Goal: Navigation & Orientation: Find specific page/section

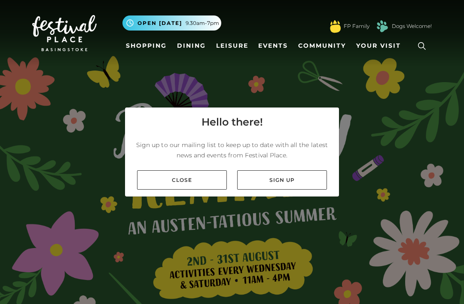
click at [151, 189] on link "Close" at bounding box center [182, 179] width 90 height 19
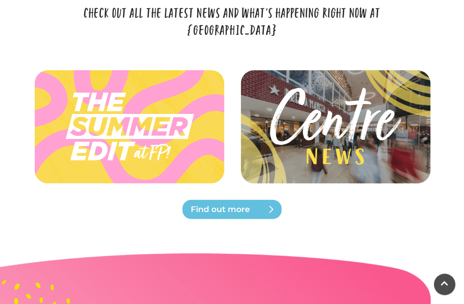
scroll to position [1886, 0]
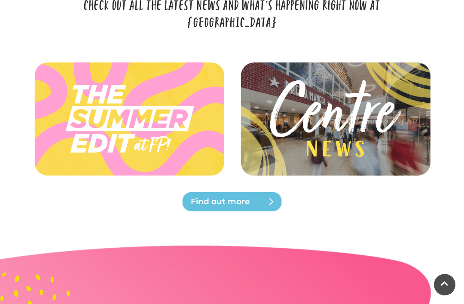
click at [319, 141] on img at bounding box center [334, 118] width 193 height 87
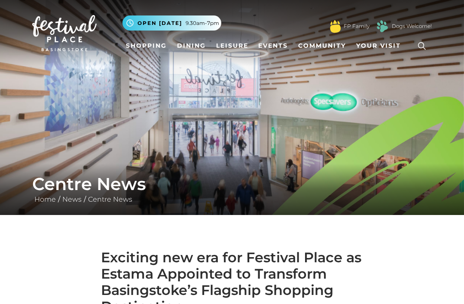
click at [145, 43] on link "Shopping" at bounding box center [146, 46] width 48 height 16
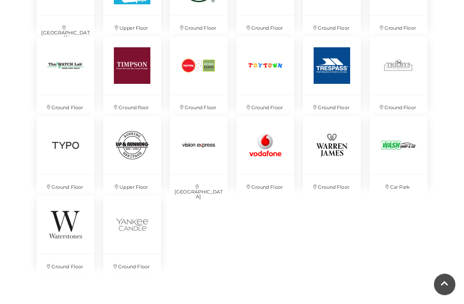
scroll to position [2074, 0]
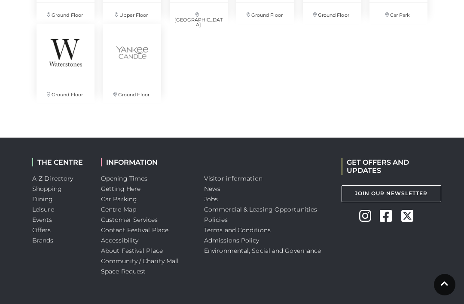
click at [212, 187] on link "News" at bounding box center [212, 189] width 16 height 8
